Goal: Task Accomplishment & Management: Manage account settings

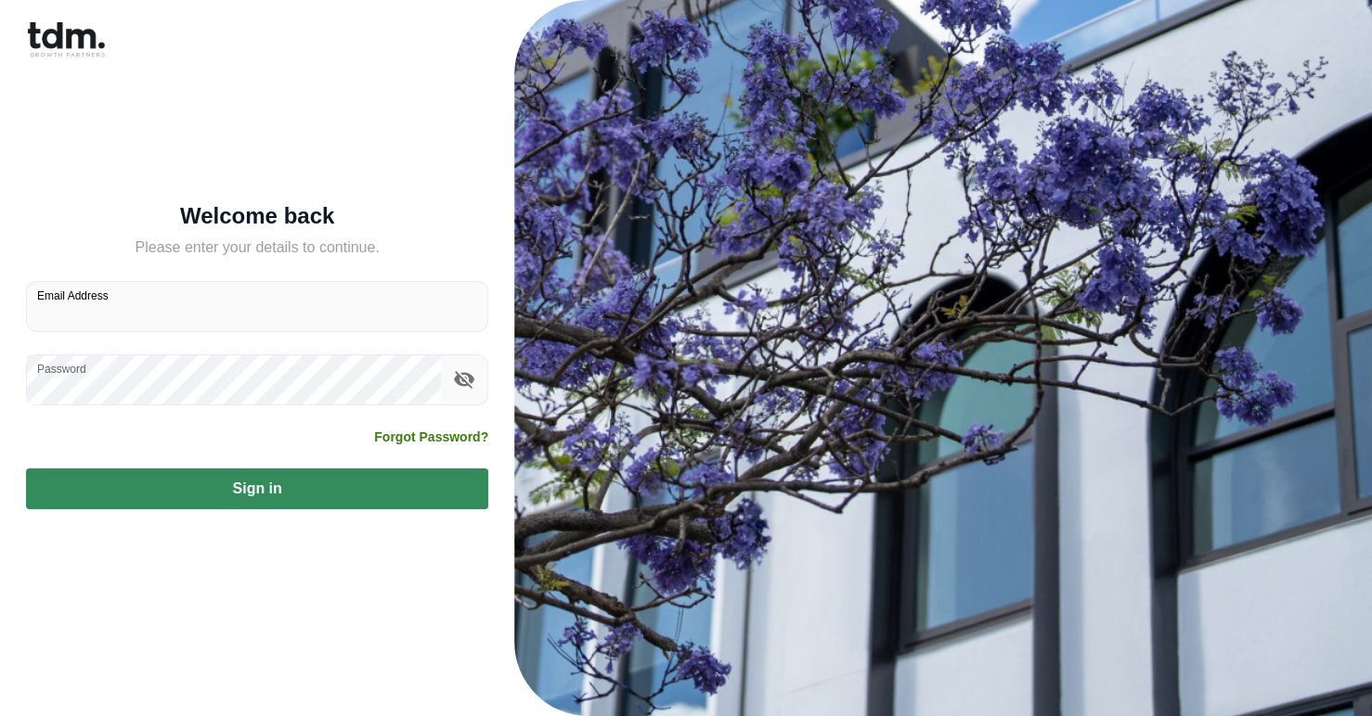
click at [303, 477] on form "Welcome back Please enter your details to continue. Email Address Password Forg…" at bounding box center [257, 358] width 462 height 303
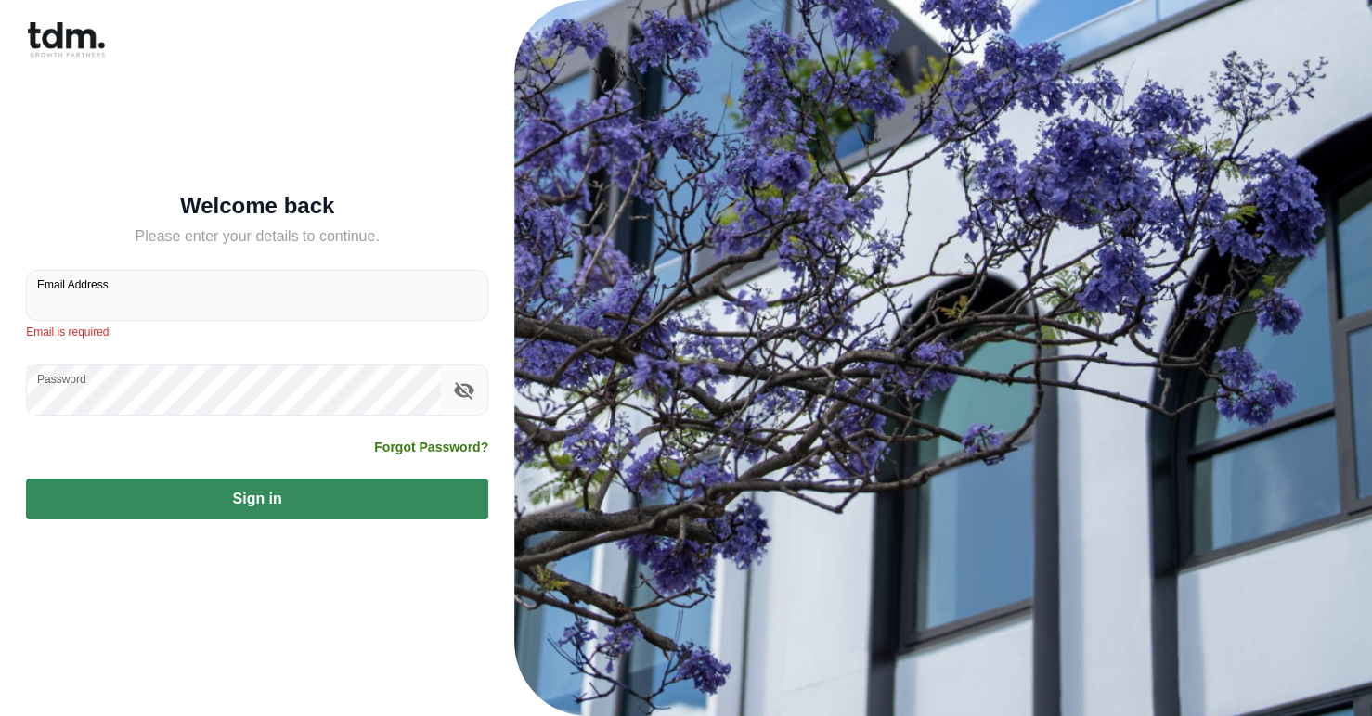
click at [148, 278] on input "Email Address" at bounding box center [257, 295] width 460 height 49
type input "**********"
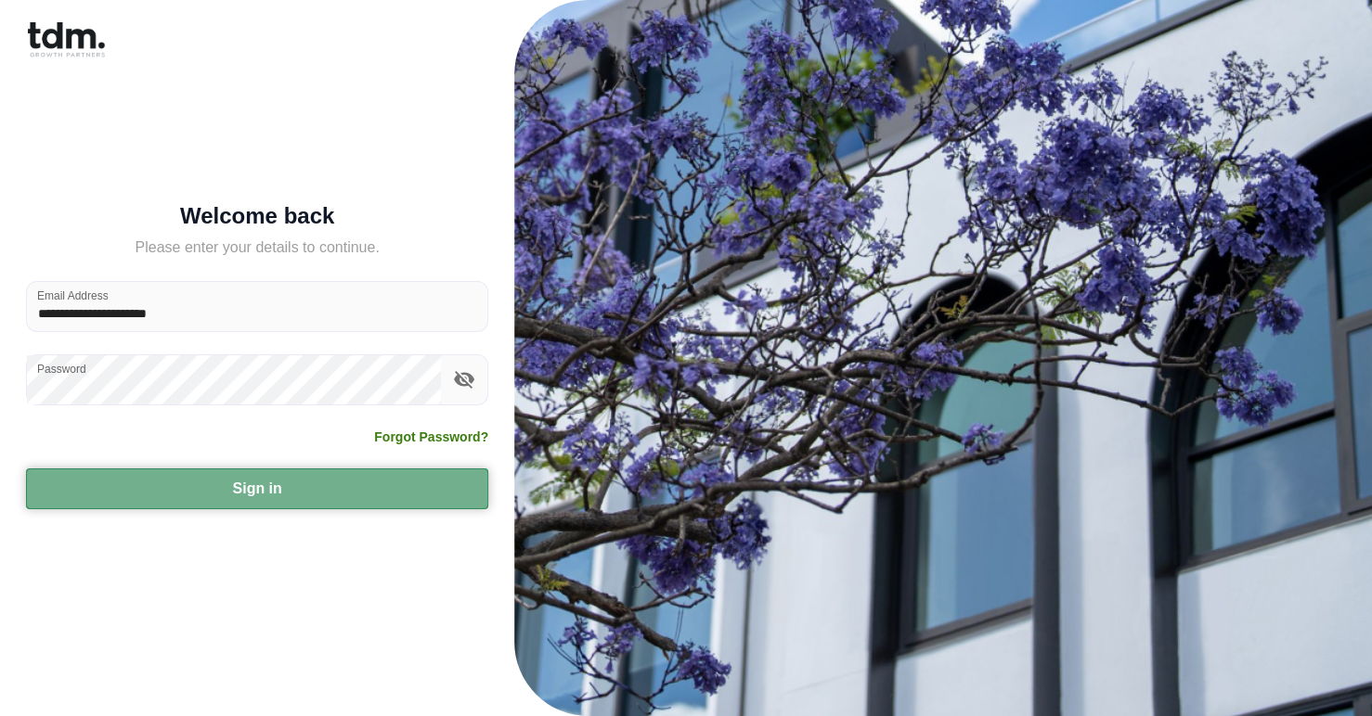
click at [264, 493] on button "Sign in" at bounding box center [257, 489] width 462 height 41
